Goal: Transaction & Acquisition: Purchase product/service

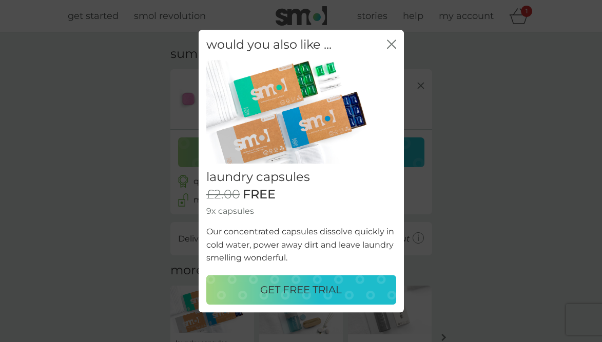
click at [302, 284] on p "GET FREE TRIAL" at bounding box center [301, 290] width 82 height 16
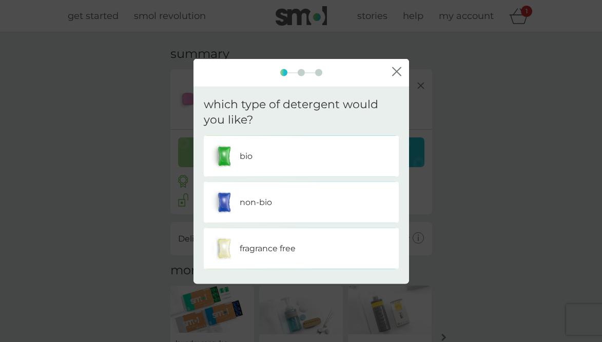
click at [254, 198] on p "non-bio" at bounding box center [256, 202] width 32 height 13
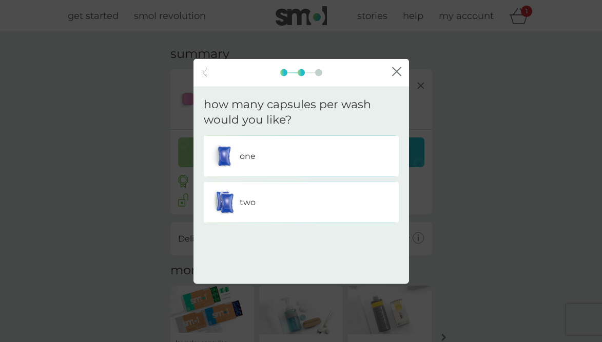
click at [253, 152] on p "one" at bounding box center [248, 156] width 16 height 13
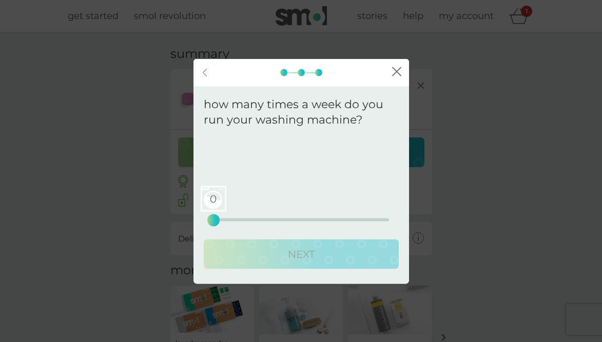
click at [215, 198] on span "0" at bounding box center [214, 199] width 26 height 26
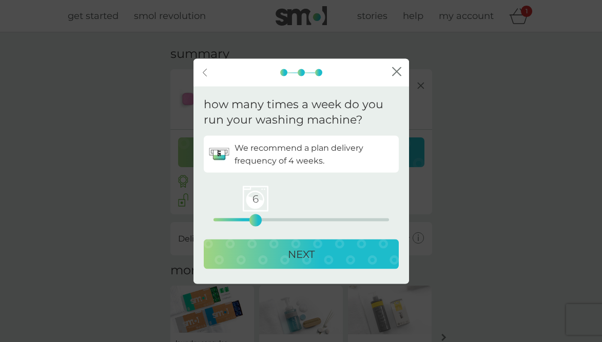
drag, startPoint x: 213, startPoint y: 222, endPoint x: 256, endPoint y: 222, distance: 42.6
click at [256, 222] on div "6" at bounding box center [256, 221] width 4 height 4
click at [309, 255] on p "NEXT" at bounding box center [301, 254] width 27 height 16
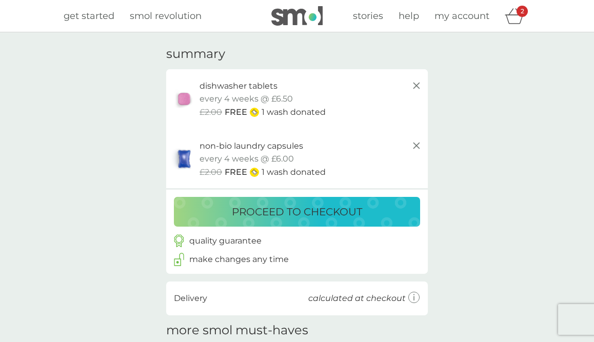
click at [295, 210] on p "proceed to checkout" at bounding box center [297, 212] width 130 height 16
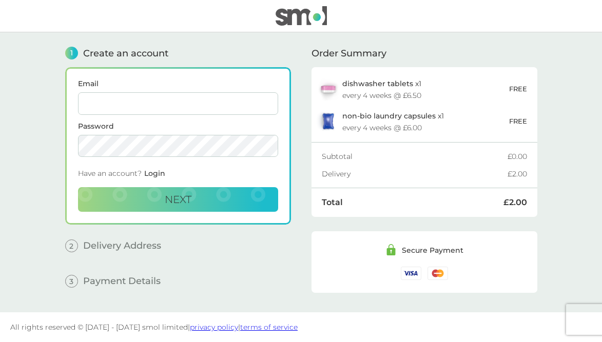
click at [116, 103] on input "Email" at bounding box center [178, 103] width 200 height 23
click at [169, 197] on span "Next" at bounding box center [178, 199] width 27 height 12
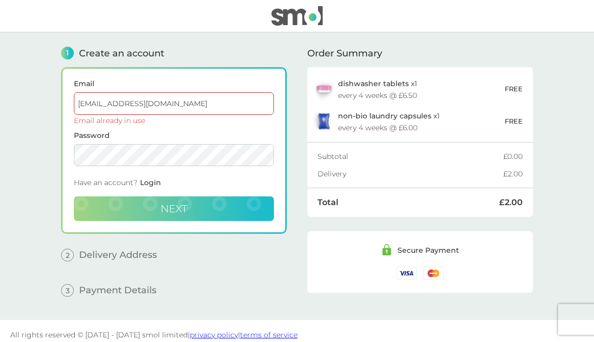
click at [107, 102] on input "[EMAIL_ADDRESS][DOMAIN_NAME]" at bounding box center [174, 103] width 200 height 23
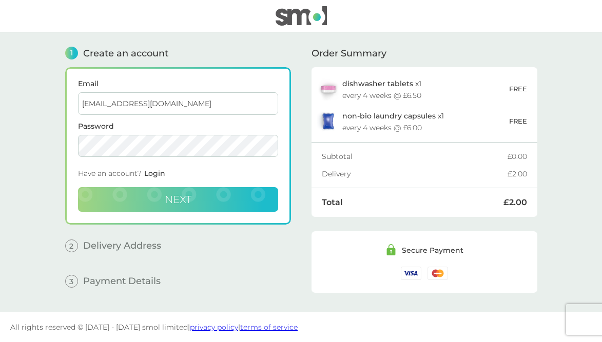
click at [160, 102] on input "[EMAIL_ADDRESS][DOMAIN_NAME]" at bounding box center [178, 103] width 200 height 23
click at [194, 103] on input "[EMAIL_ADDRESS][DOMAIN_NAME]" at bounding box center [178, 103] width 200 height 23
click at [184, 196] on span "Next" at bounding box center [178, 199] width 27 height 12
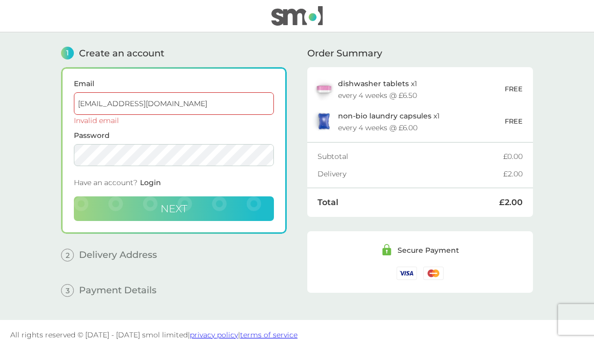
click at [159, 106] on input "[EMAIL_ADDRESS][DOMAIN_NAME]" at bounding box center [174, 103] width 200 height 23
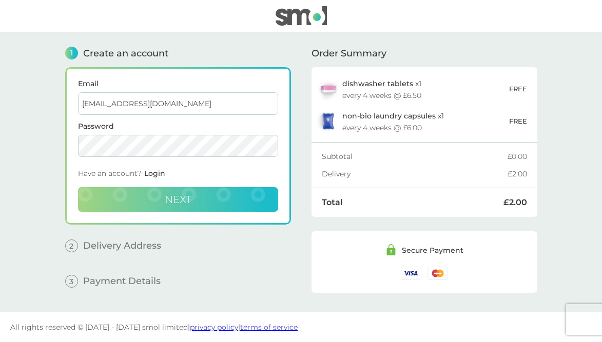
click at [192, 196] on button "Next" at bounding box center [178, 199] width 200 height 25
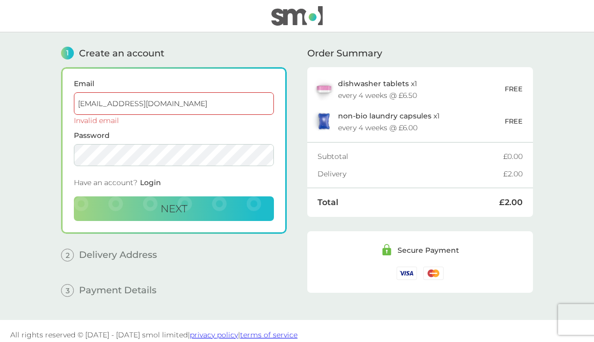
drag, startPoint x: 79, startPoint y: 103, endPoint x: 221, endPoint y: 103, distance: 142.2
click at [221, 103] on input "[EMAIL_ADDRESS][DOMAIN_NAME]" at bounding box center [174, 103] width 200 height 23
type input "[EMAIL_ADDRESS][DOMAIN_NAME]"
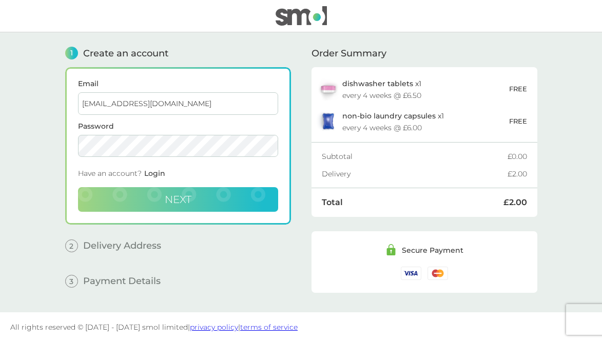
click at [178, 197] on span "Next" at bounding box center [178, 199] width 27 height 12
